Goal: Navigation & Orientation: Find specific page/section

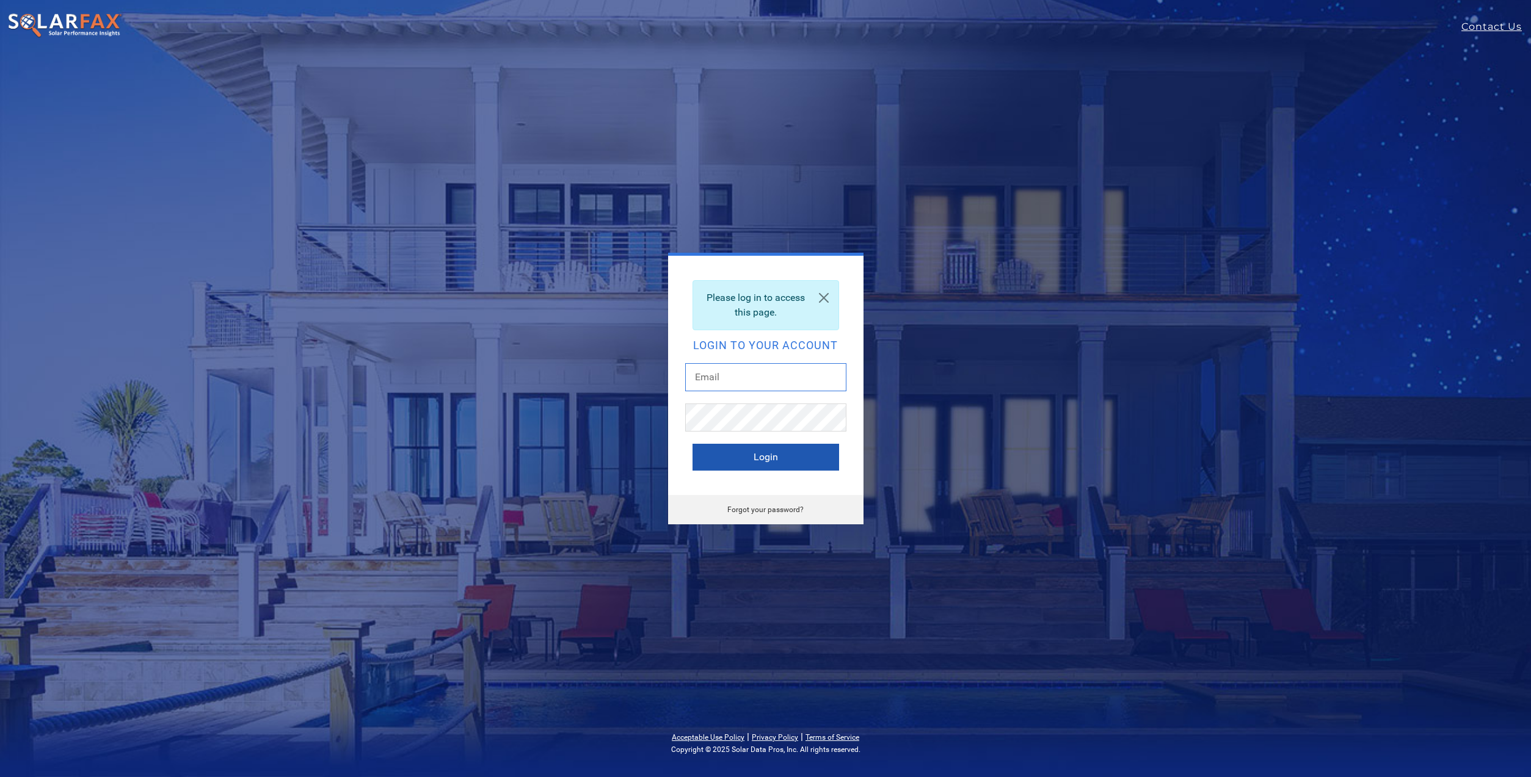
type input "mlove@vitalenergysolar.com"
click at [746, 456] on button "Login" at bounding box center [766, 457] width 147 height 27
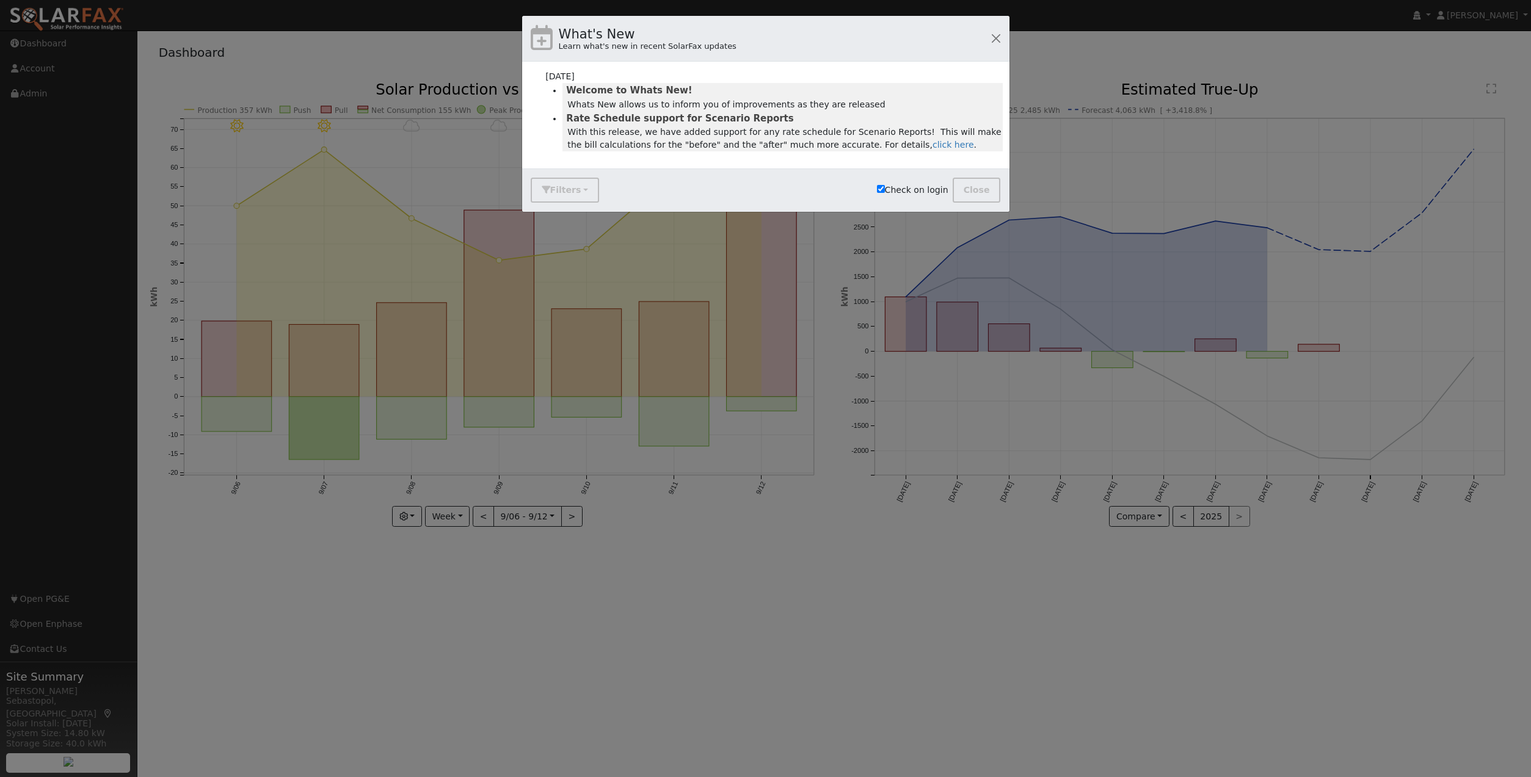
click at [920, 193] on label "Check on login" at bounding box center [912, 190] width 71 height 13
click at [885, 193] on input "Check on login" at bounding box center [881, 189] width 8 height 8
click at [922, 194] on label "Check on login" at bounding box center [912, 190] width 71 height 13
click at [885, 193] on input "Check on login" at bounding box center [881, 189] width 8 height 8
checkbox input "true"
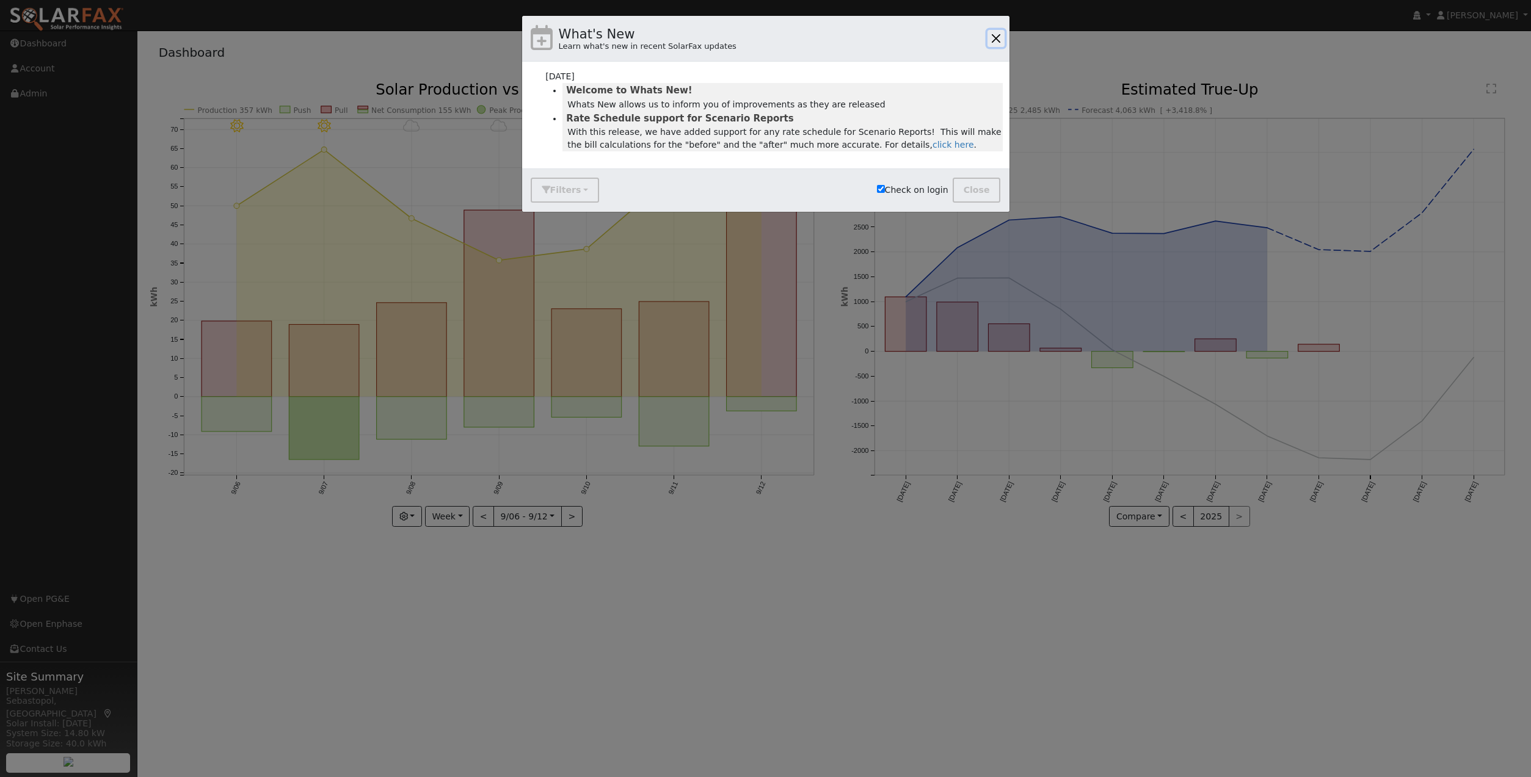
click at [999, 35] on button "button" at bounding box center [996, 38] width 17 height 17
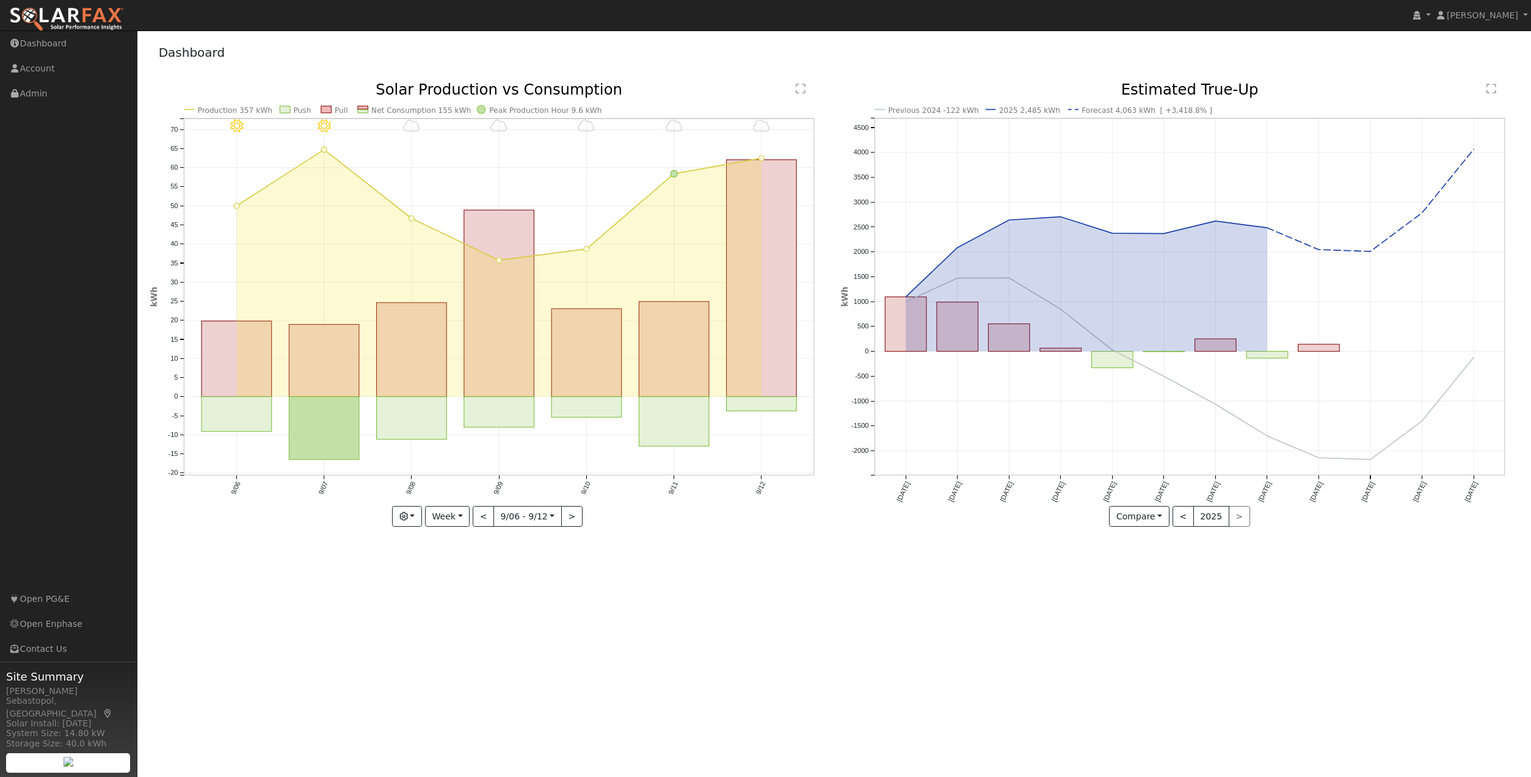
click at [1021, 564] on div "User Profile First name Last name Email Email Notifications No Emails No Emails…" at bounding box center [834, 404] width 1394 height 747
click at [771, 564] on div "User Profile First name Last name Email Email Notifications No Emails No Emails…" at bounding box center [834, 404] width 1394 height 747
click at [1161, 514] on button "Compare" at bounding box center [1139, 516] width 60 height 21
click at [1140, 559] on link "Current Year" at bounding box center [1157, 559] width 95 height 17
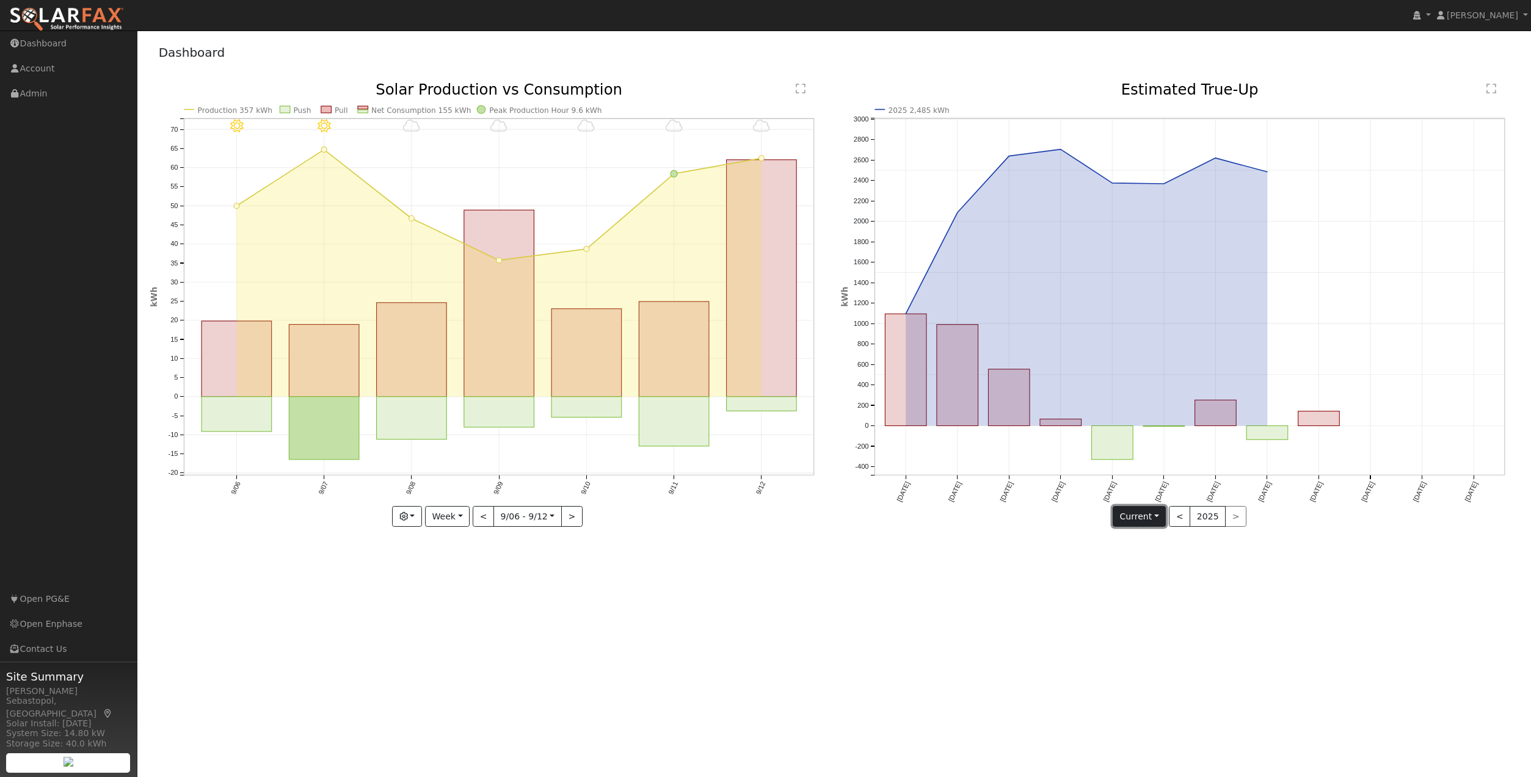
click at [1135, 515] on button "Current" at bounding box center [1140, 516] width 54 height 21
click at [1146, 541] on link "Compare Previous" at bounding box center [1160, 541] width 95 height 17
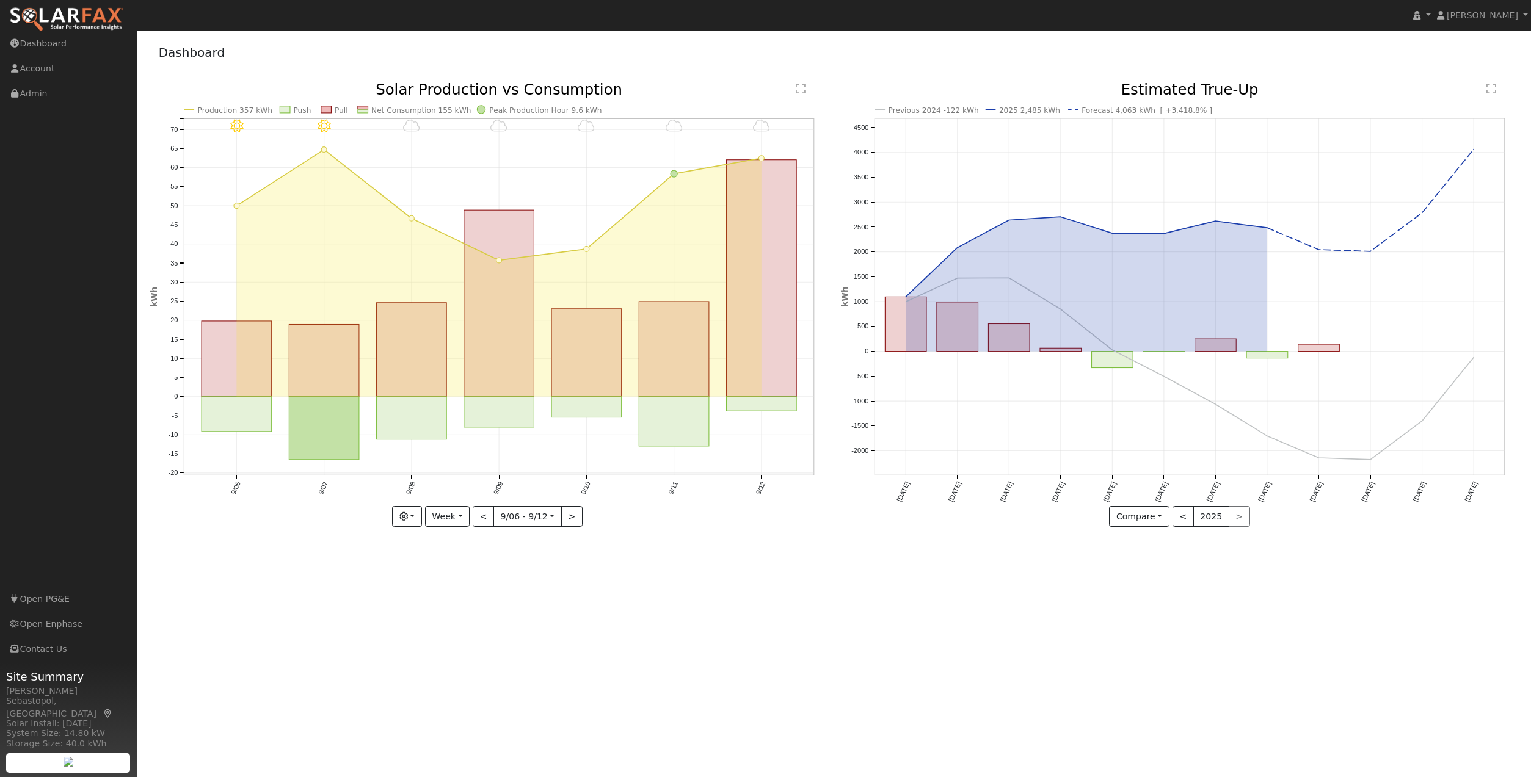
click at [993, 589] on div "User Profile First name Last name Email Email Notifications No Emails No Emails…" at bounding box center [834, 404] width 1394 height 747
click at [56, 41] on link "Dashboard" at bounding box center [68, 43] width 137 height 25
click at [42, 68] on link "Account" at bounding box center [68, 68] width 137 height 25
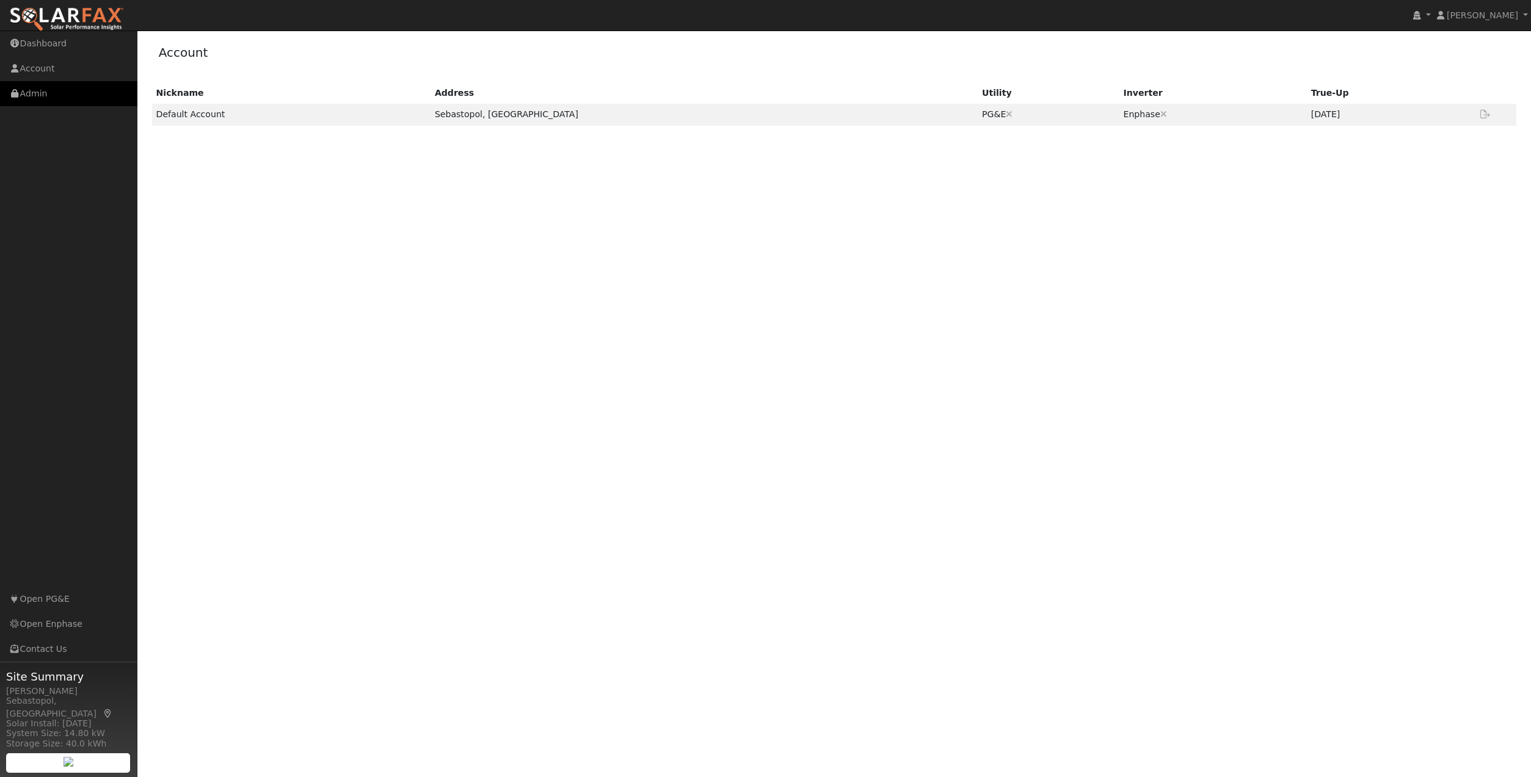
click at [39, 91] on link "Admin" at bounding box center [68, 93] width 137 height 25
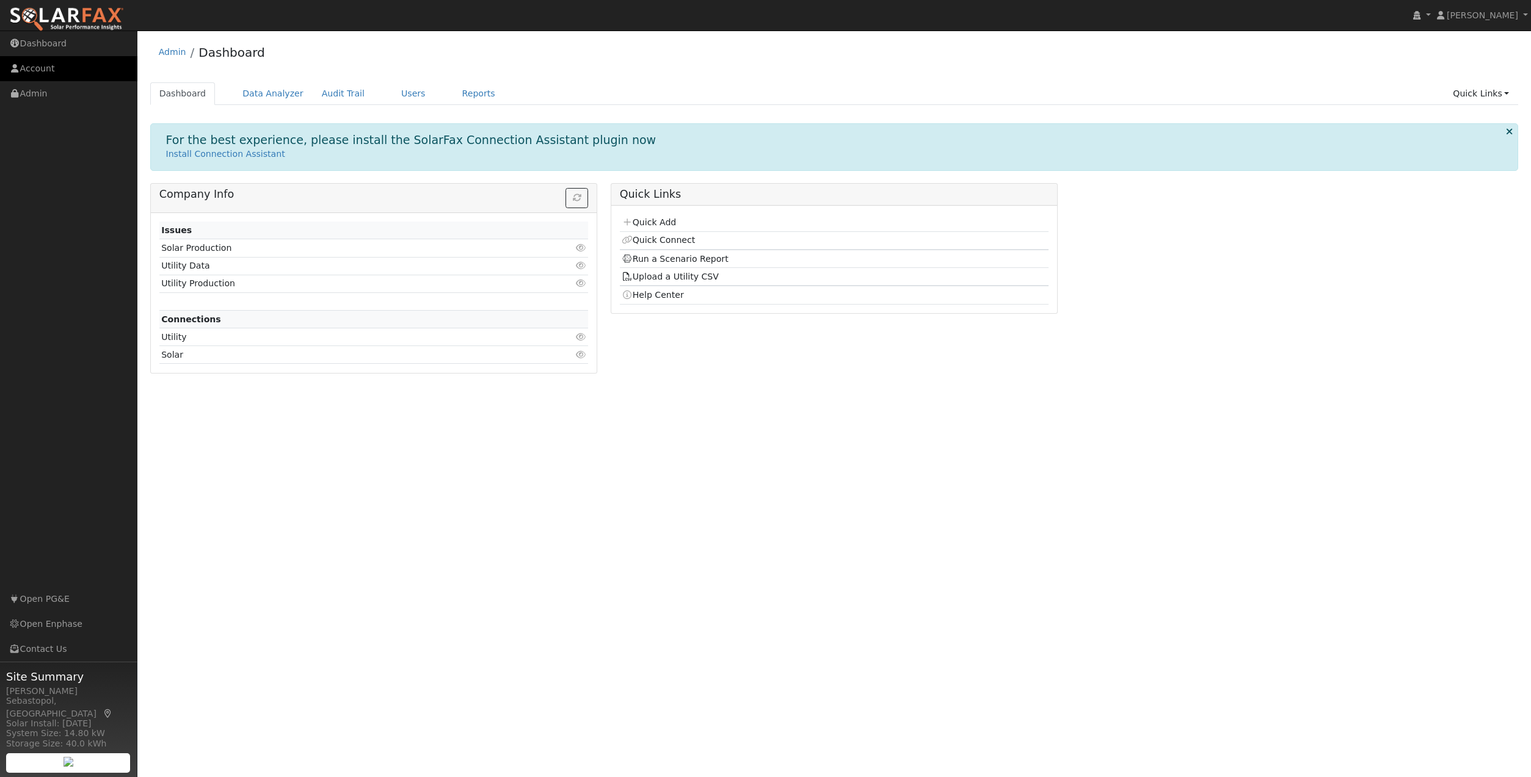
click at [45, 66] on link "Account" at bounding box center [68, 68] width 137 height 25
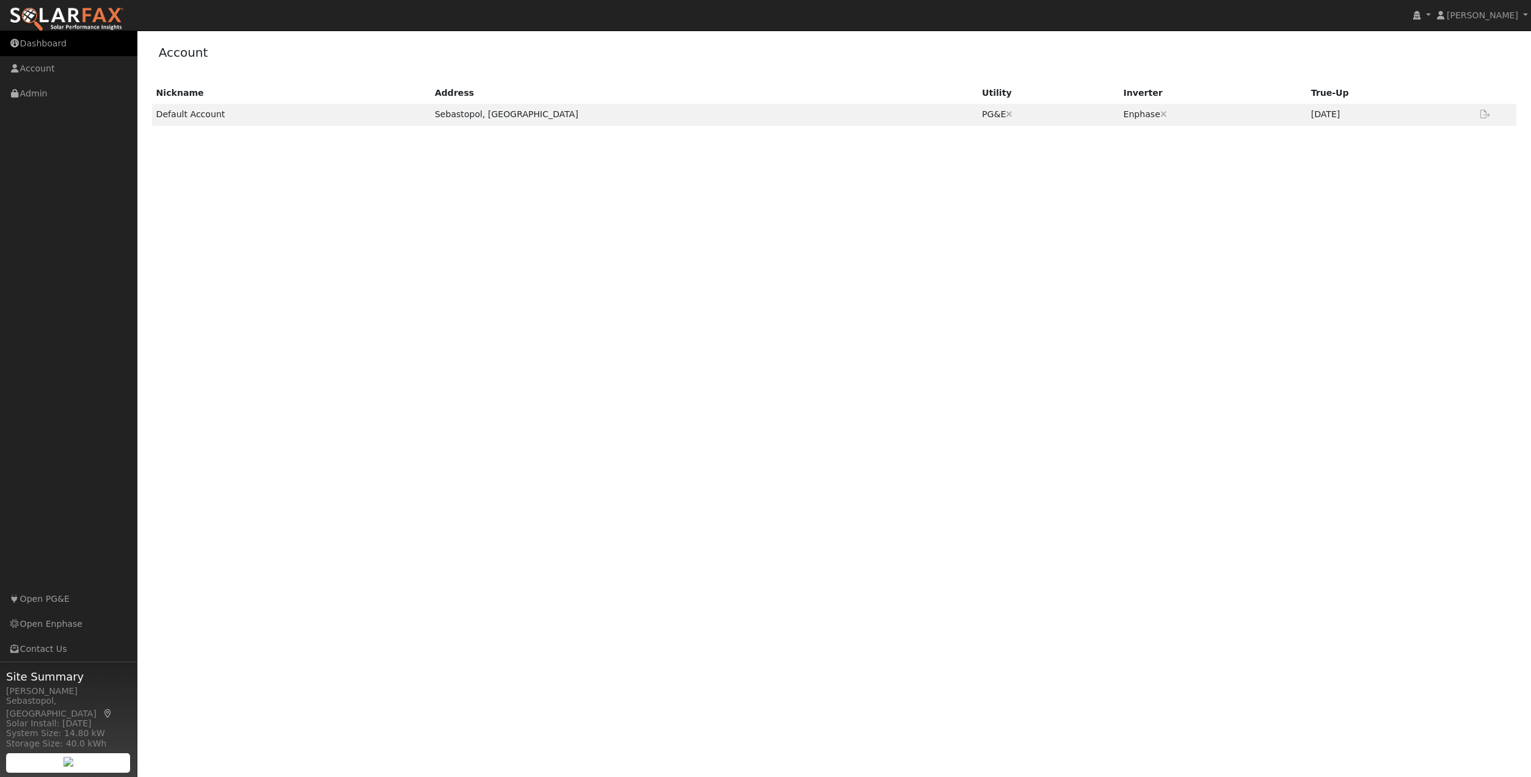
click at [42, 45] on link "Dashboard" at bounding box center [68, 43] width 137 height 25
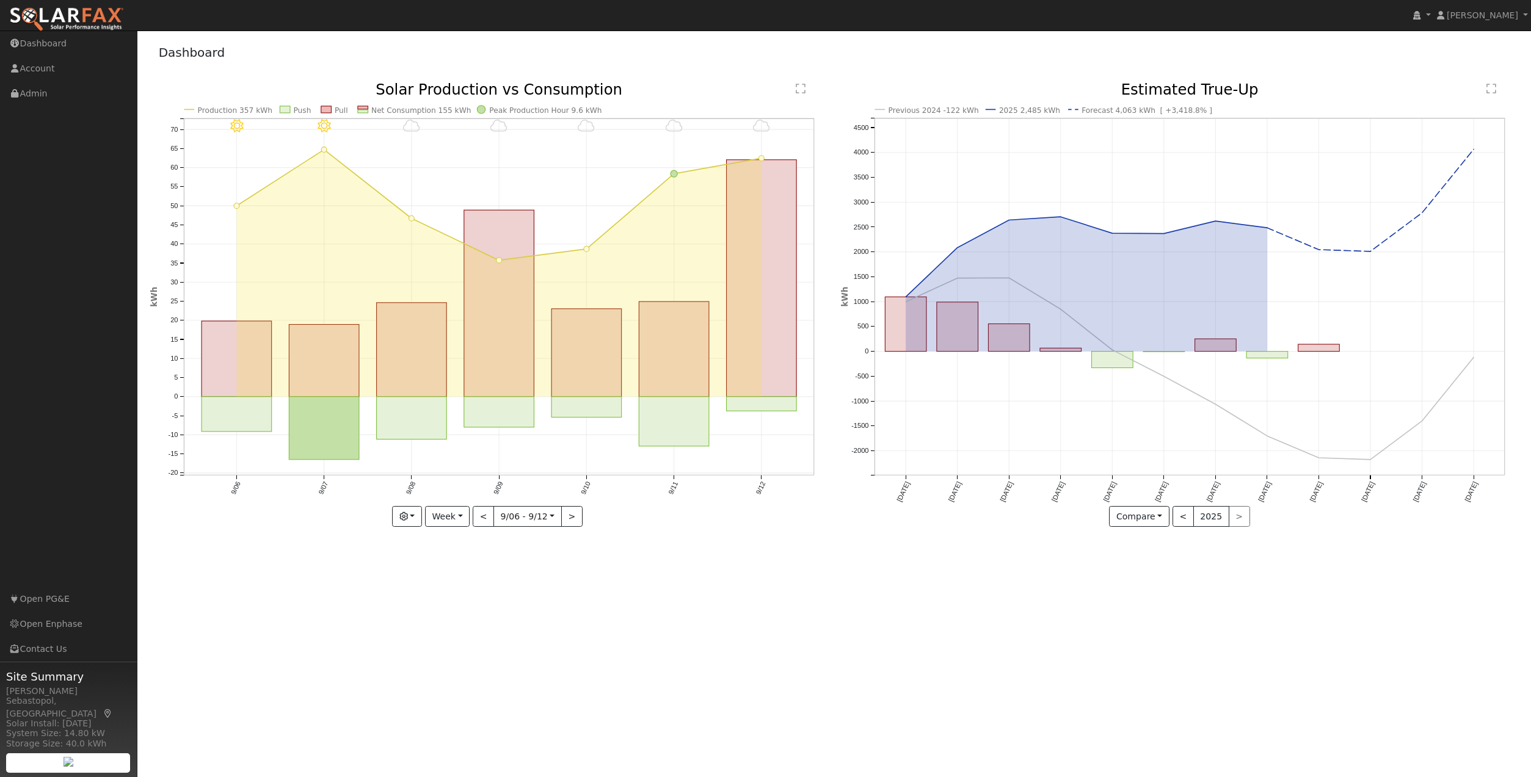
click at [1493, 90] on text "" at bounding box center [1492, 88] width 10 height 11
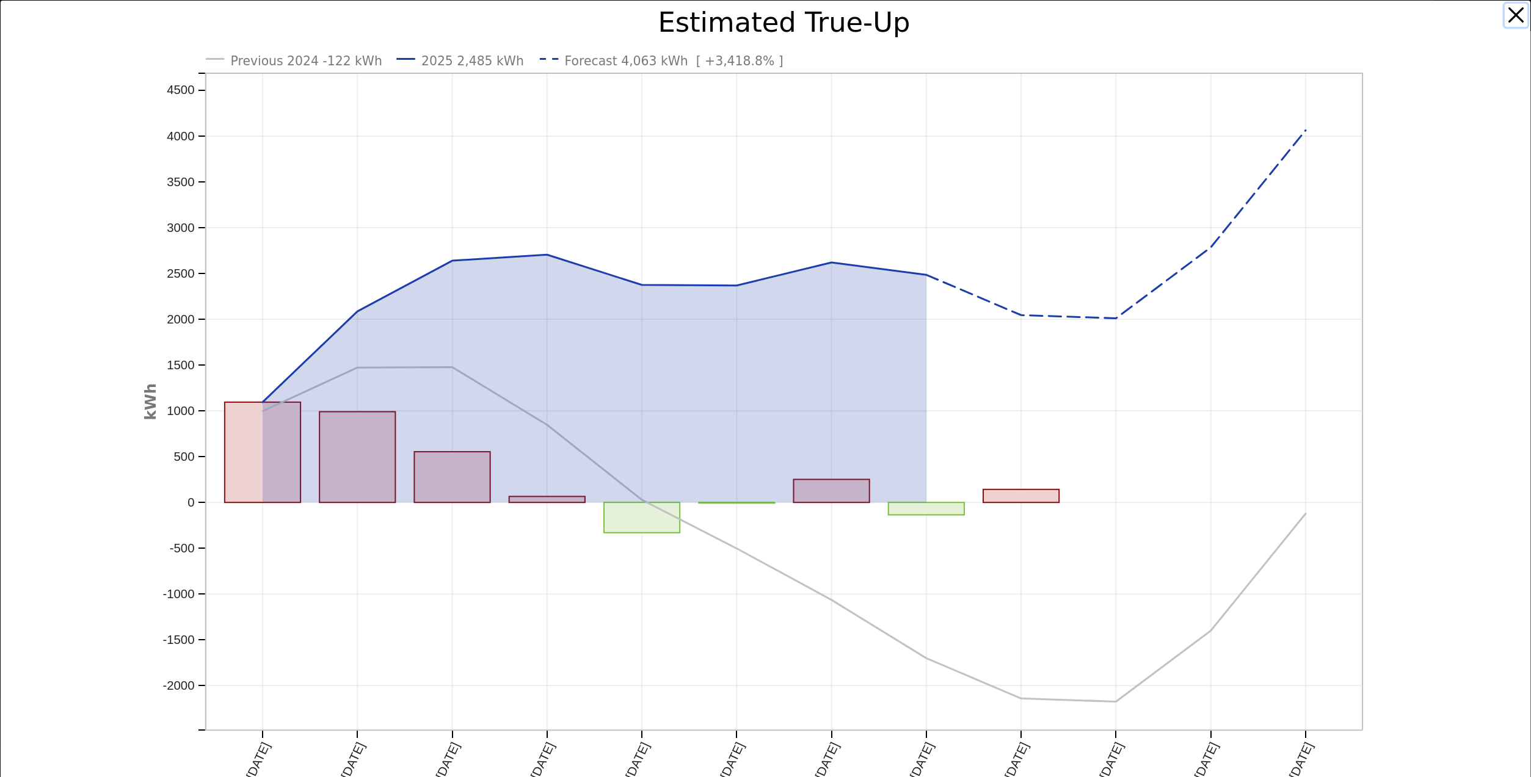
drag, startPoint x: 1506, startPoint y: 15, endPoint x: 1501, endPoint y: 20, distance: 7.0
click at [1506, 15] on button "button" at bounding box center [1516, 15] width 23 height 23
